Goal: Task Accomplishment & Management: Manage account settings

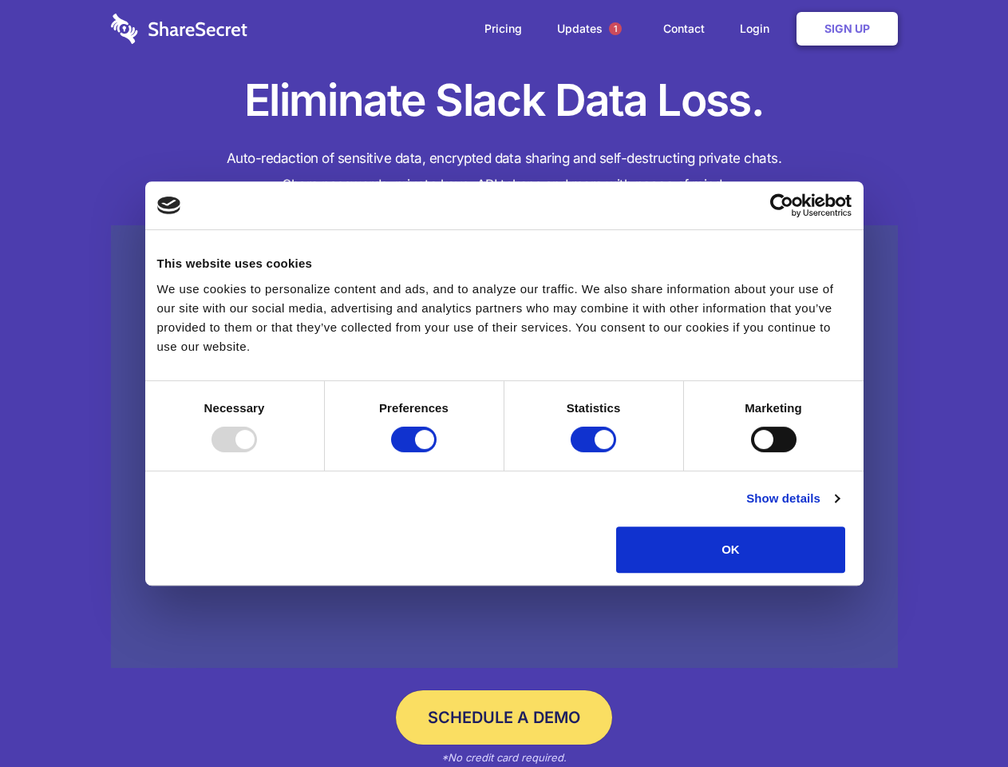
click at [257, 452] on div at bounding box center [235, 439] width 46 height 26
click at [437, 452] on input "Preferences" at bounding box center [414, 439] width 46 height 26
checkbox input "false"
click at [596, 452] on input "Statistics" at bounding box center [594, 439] width 46 height 26
checkbox input "false"
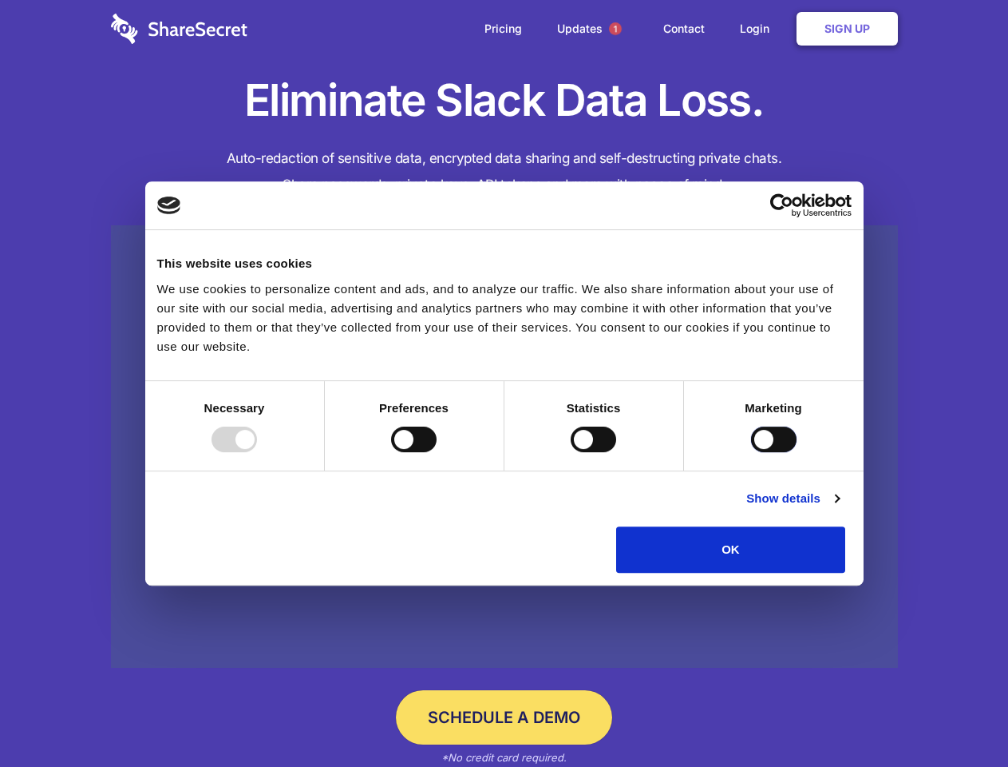
click at [751, 452] on input "Marketing" at bounding box center [774, 439] width 46 height 26
checkbox input "true"
